Goal: Information Seeking & Learning: Find contact information

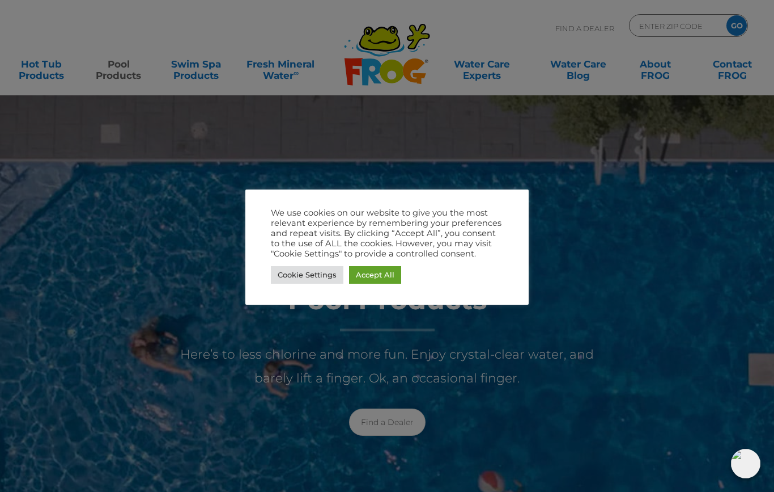
click at [381, 280] on link "Accept All" at bounding box center [375, 275] width 52 height 18
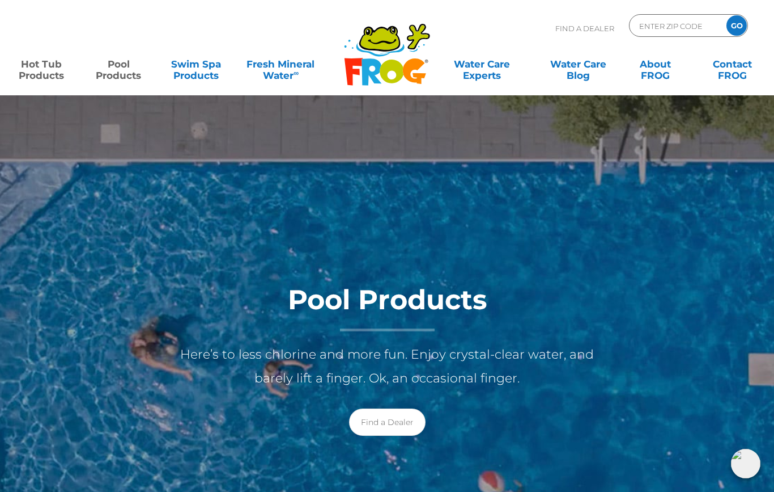
click at [39, 70] on link "Hot Tub Products" at bounding box center [41, 64] width 60 height 23
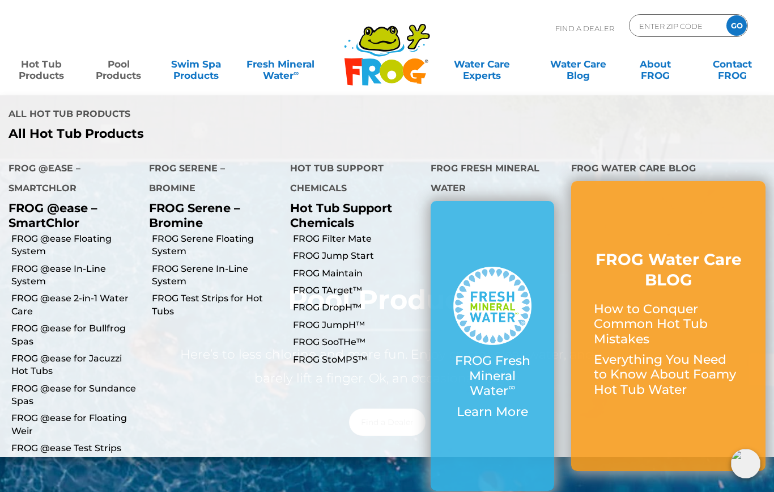
click at [36, 382] on link "FROG @ease for Sundance Spas" at bounding box center [75, 395] width 129 height 26
click at [36, 352] on link "FROG @ease for Jacuzzi Hot Tubs" at bounding box center [75, 365] width 129 height 26
click at [34, 322] on link "FROG @ease for Bullfrog Spas" at bounding box center [75, 335] width 129 height 26
click at [45, 322] on link "FROG @ease for Bullfrog Spas" at bounding box center [75, 335] width 129 height 26
click at [53, 322] on link "FROG @ease for Bullfrog Spas" at bounding box center [75, 335] width 129 height 26
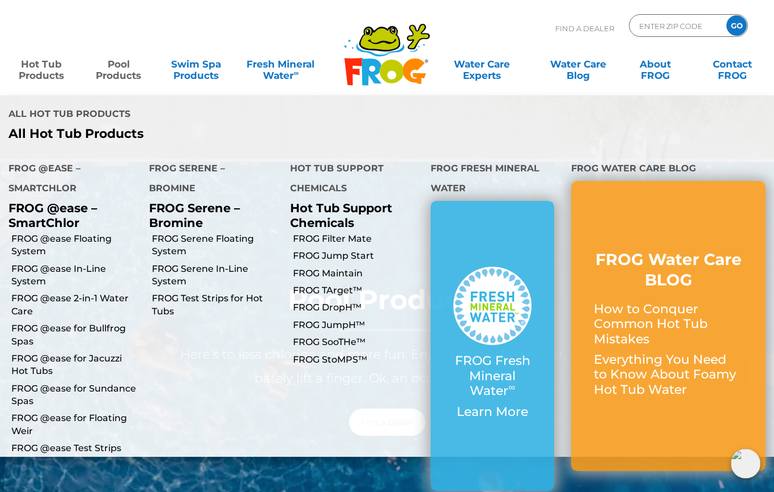
click at [72, 322] on link "FROG @ease for Bullfrog Spas" at bounding box center [75, 335] width 129 height 26
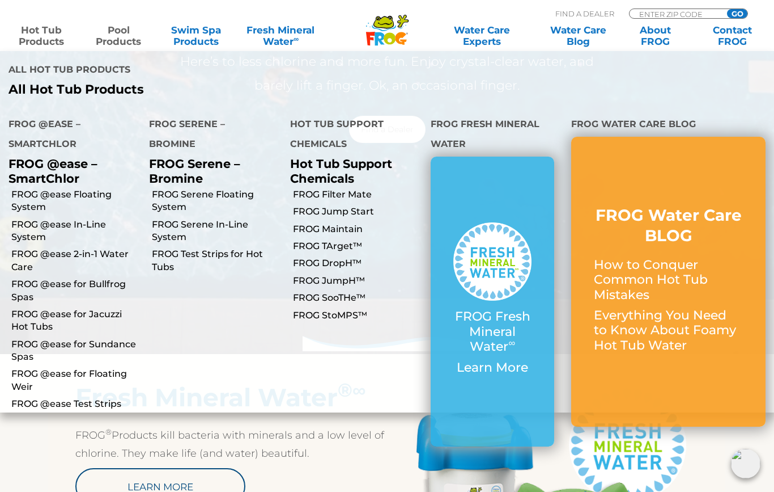
click at [27, 218] on link "FROG @ease In-Line System" at bounding box center [75, 231] width 129 height 26
click at [27, 248] on link "FROG @ease 2-in-1 Water Care" at bounding box center [75, 261] width 129 height 26
click at [26, 278] on link "FROG @ease for Bullfrog Spas" at bounding box center [75, 291] width 129 height 26
click at [27, 278] on link "FROG @ease for Bullfrog Spas" at bounding box center [75, 291] width 129 height 26
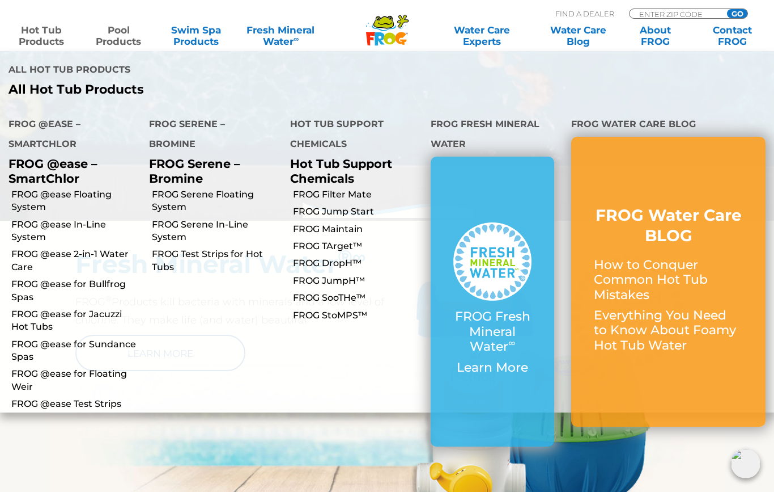
click at [28, 188] on link "FROG @ease Floating System" at bounding box center [75, 201] width 129 height 26
click at [28, 218] on link "FROG @ease In-Line System" at bounding box center [75, 231] width 129 height 26
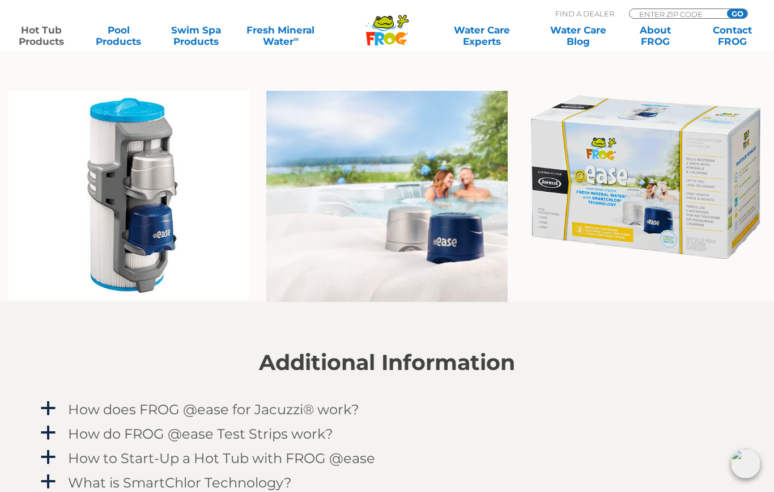
scroll to position [829, 0]
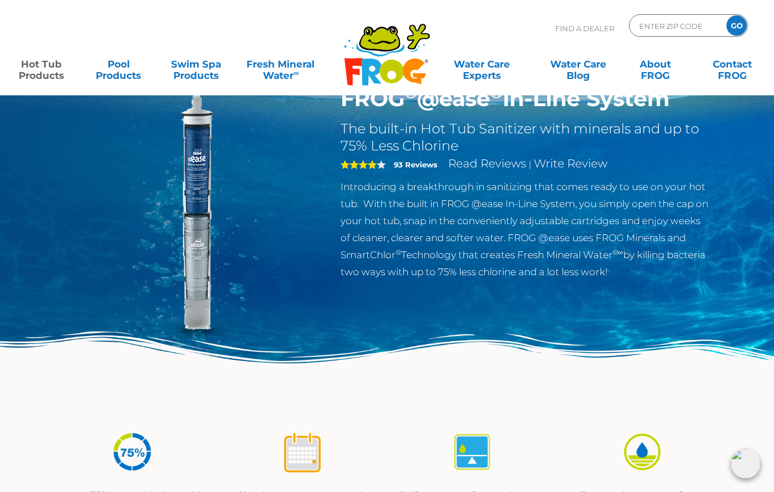
scroll to position [50, 0]
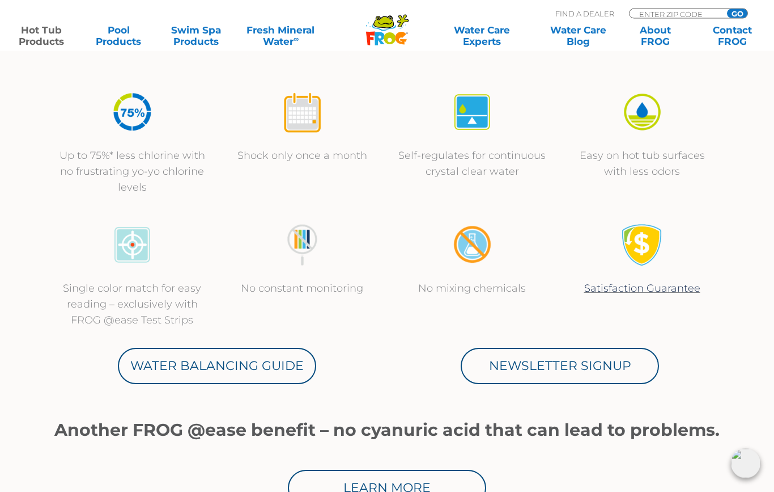
scroll to position [370, 0]
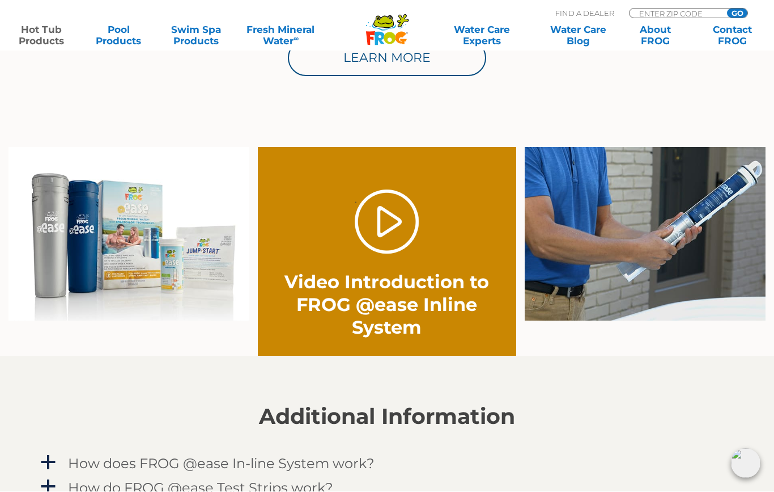
scroll to position [789, 0]
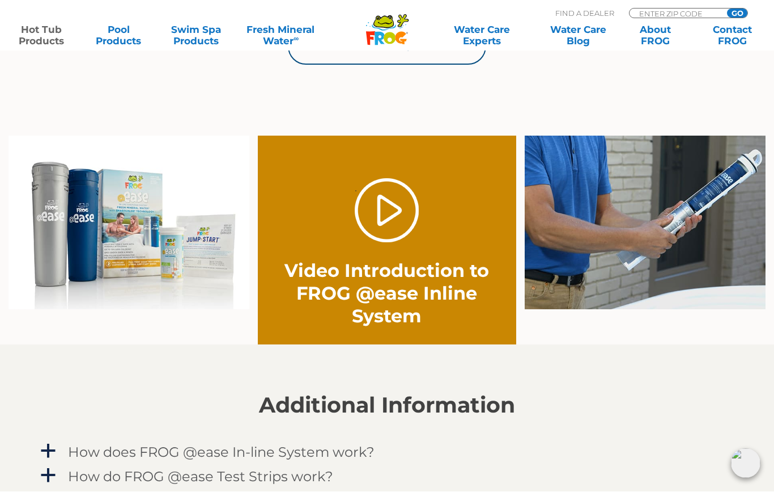
click at [394, 214] on link "." at bounding box center [387, 211] width 64 height 64
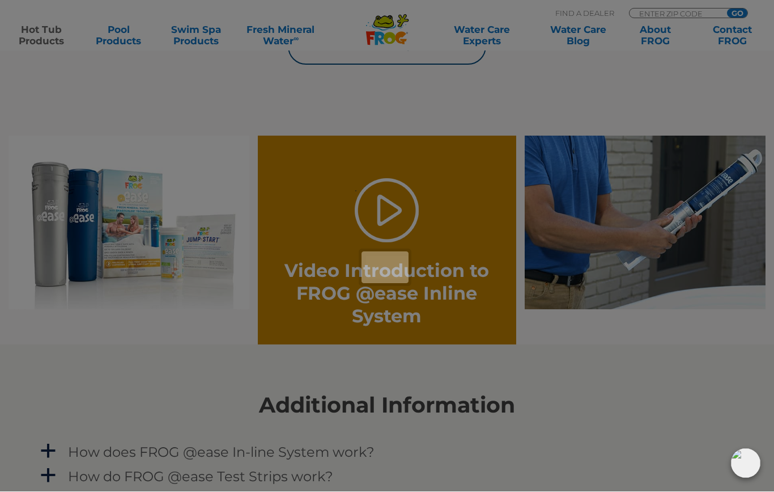
scroll to position [789, 0]
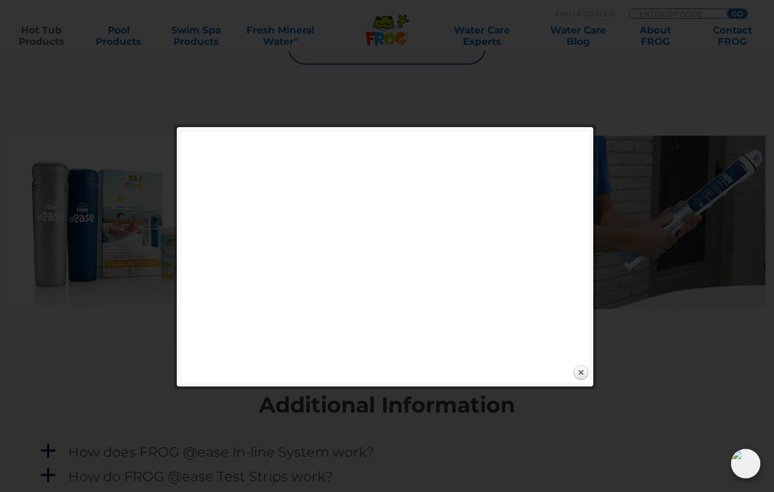
click at [657, 338] on div at bounding box center [387, 161] width 774 height 1900
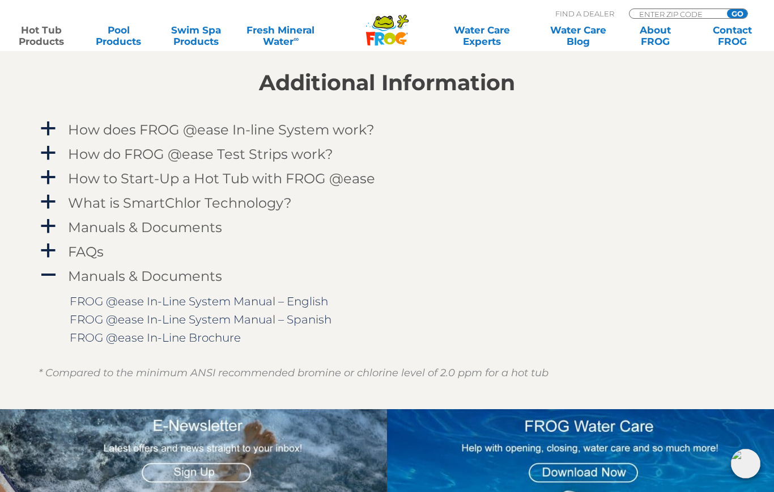
scroll to position [1110, 0]
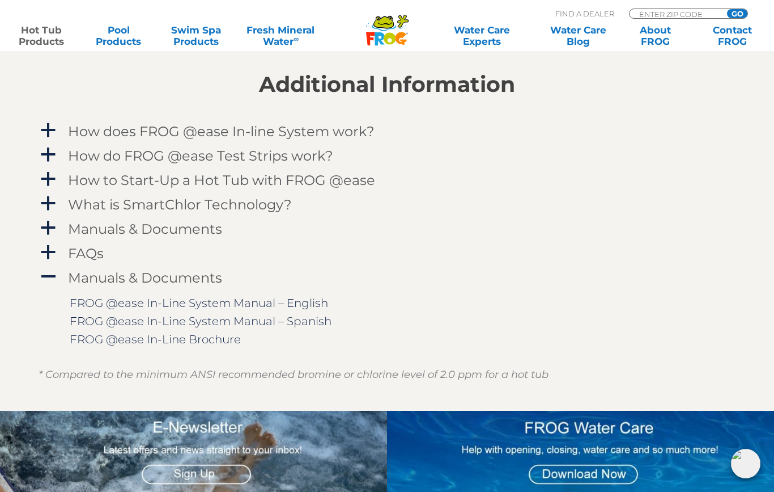
click at [315, 184] on h4 "How to Start-Up a Hot Tub with FROG @ease" at bounding box center [221, 179] width 307 height 15
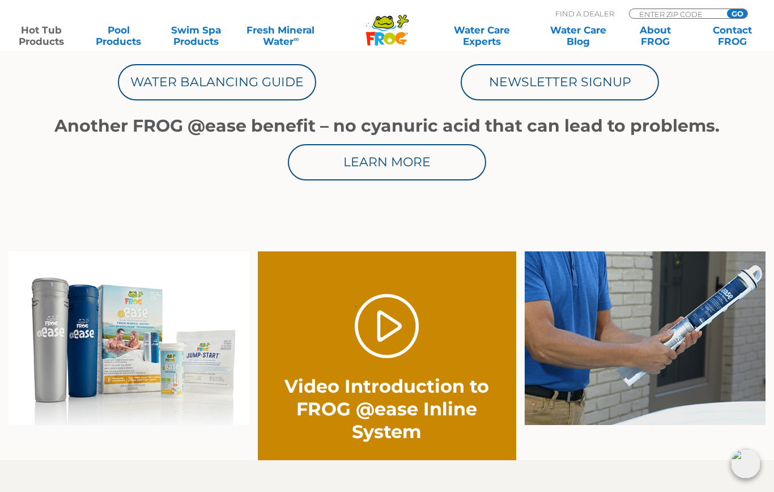
scroll to position [673, 0]
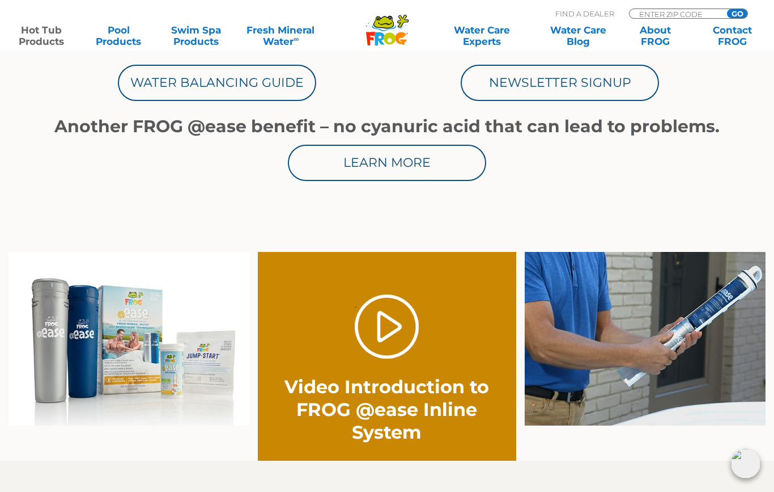
click at [658, 14] on input "ENTER ZIP CODE" at bounding box center [676, 14] width 77 height 10
type input "30101"
click at [738, 14] on input "GO" at bounding box center [737, 13] width 20 height 9
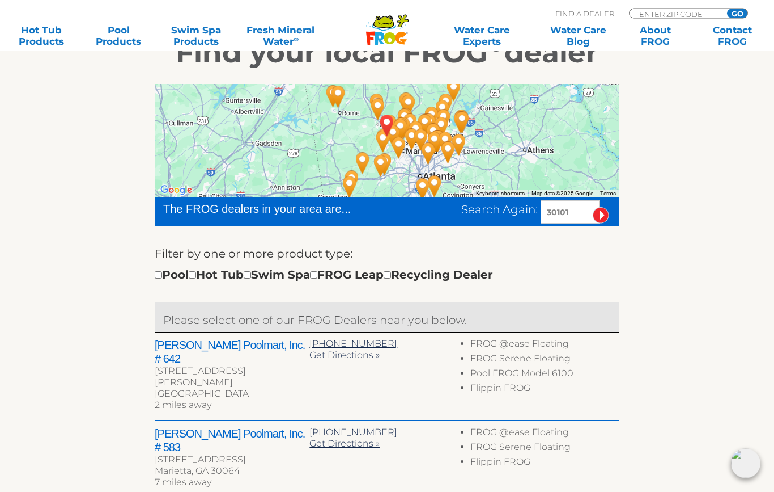
scroll to position [209, 0]
click at [219, 278] on div "Pool Hot Tub Swim Spa FROG Leap Recycling Dealer" at bounding box center [324, 274] width 338 height 18
click at [196, 278] on input "checkbox" at bounding box center [192, 274] width 7 height 7
checkbox input "true"
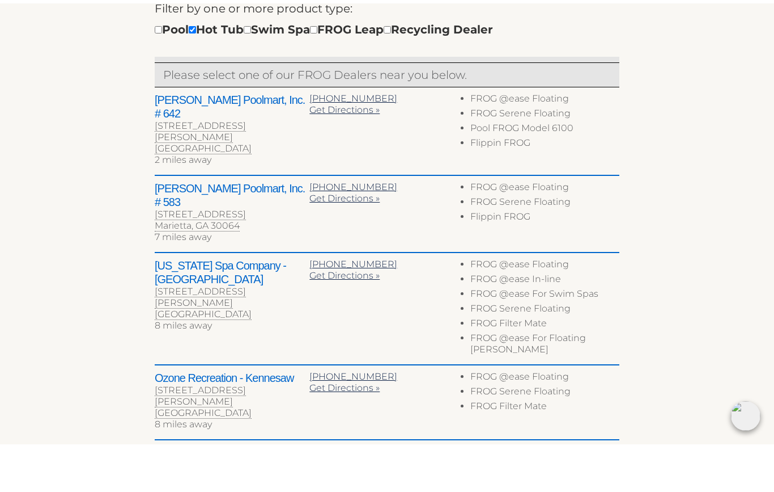
scroll to position [454, 0]
